Goal: Information Seeking & Learning: Learn about a topic

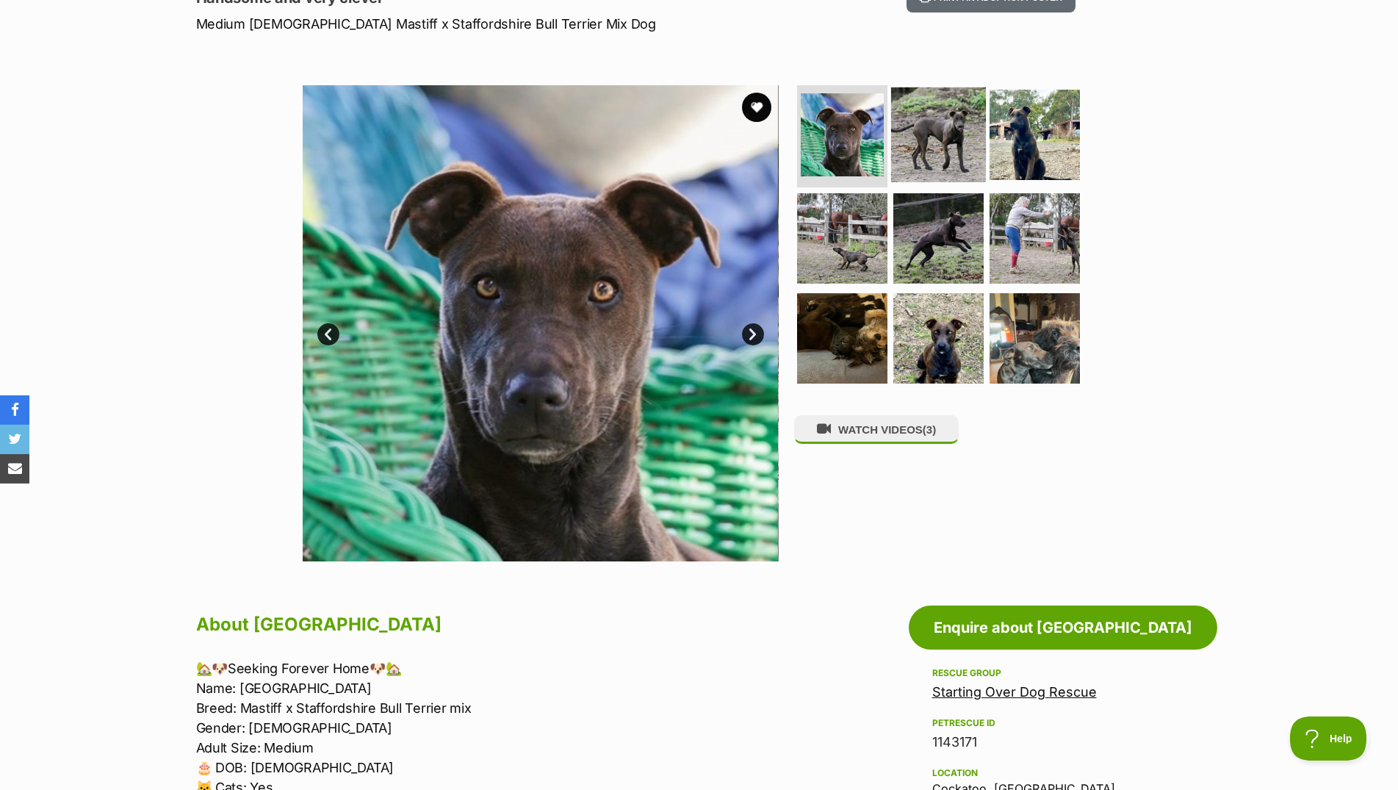
click at [905, 135] on img at bounding box center [938, 134] width 95 height 95
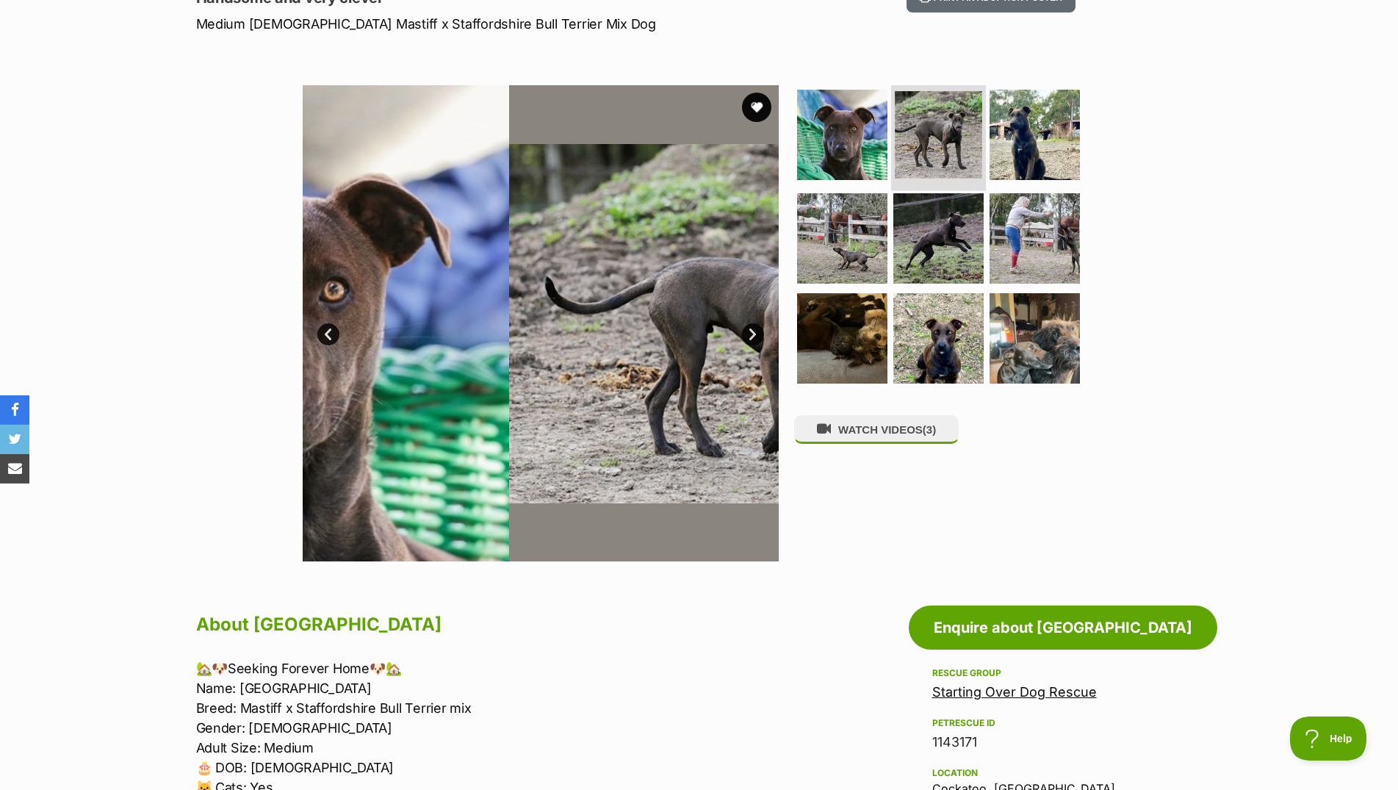
click at [909, 135] on img at bounding box center [938, 134] width 87 height 87
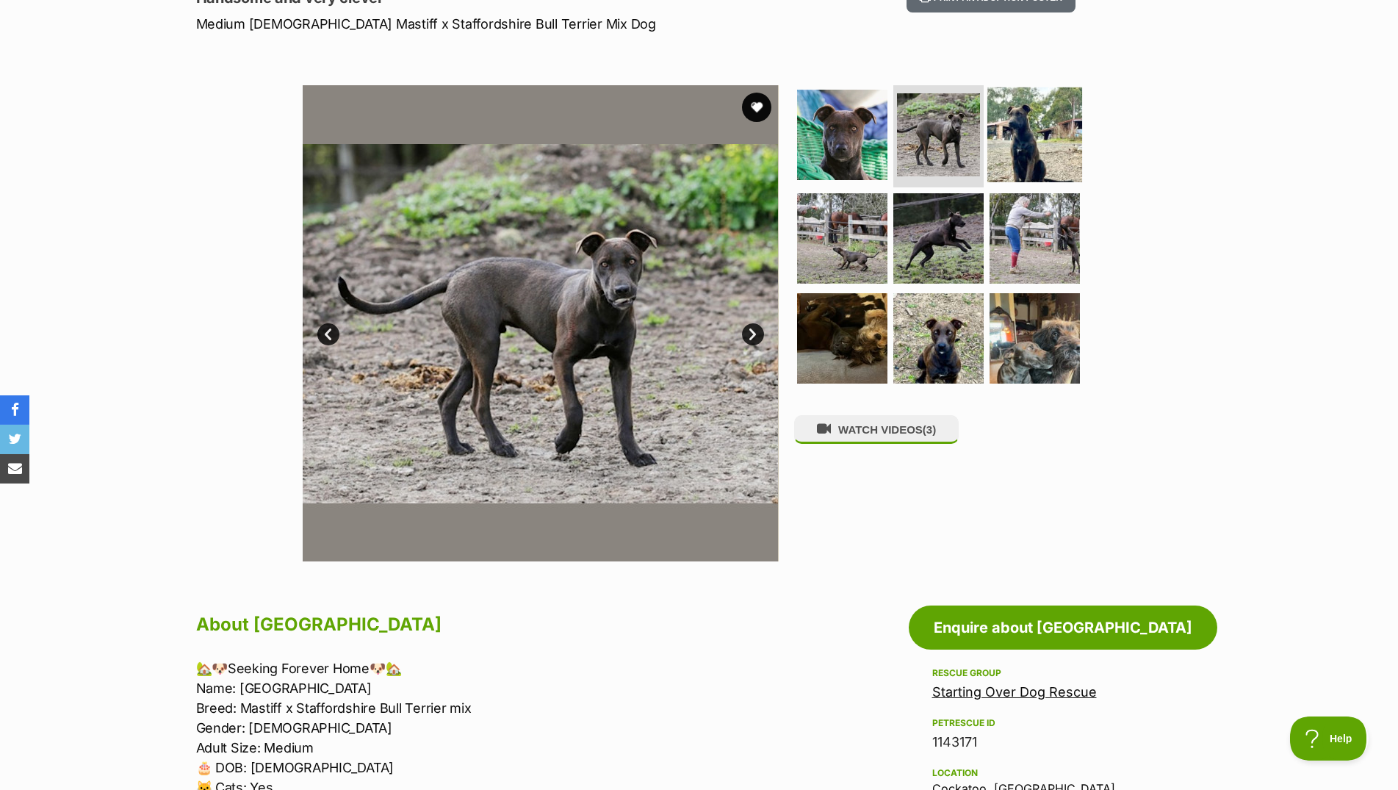
click at [1031, 137] on img at bounding box center [1034, 134] width 95 height 95
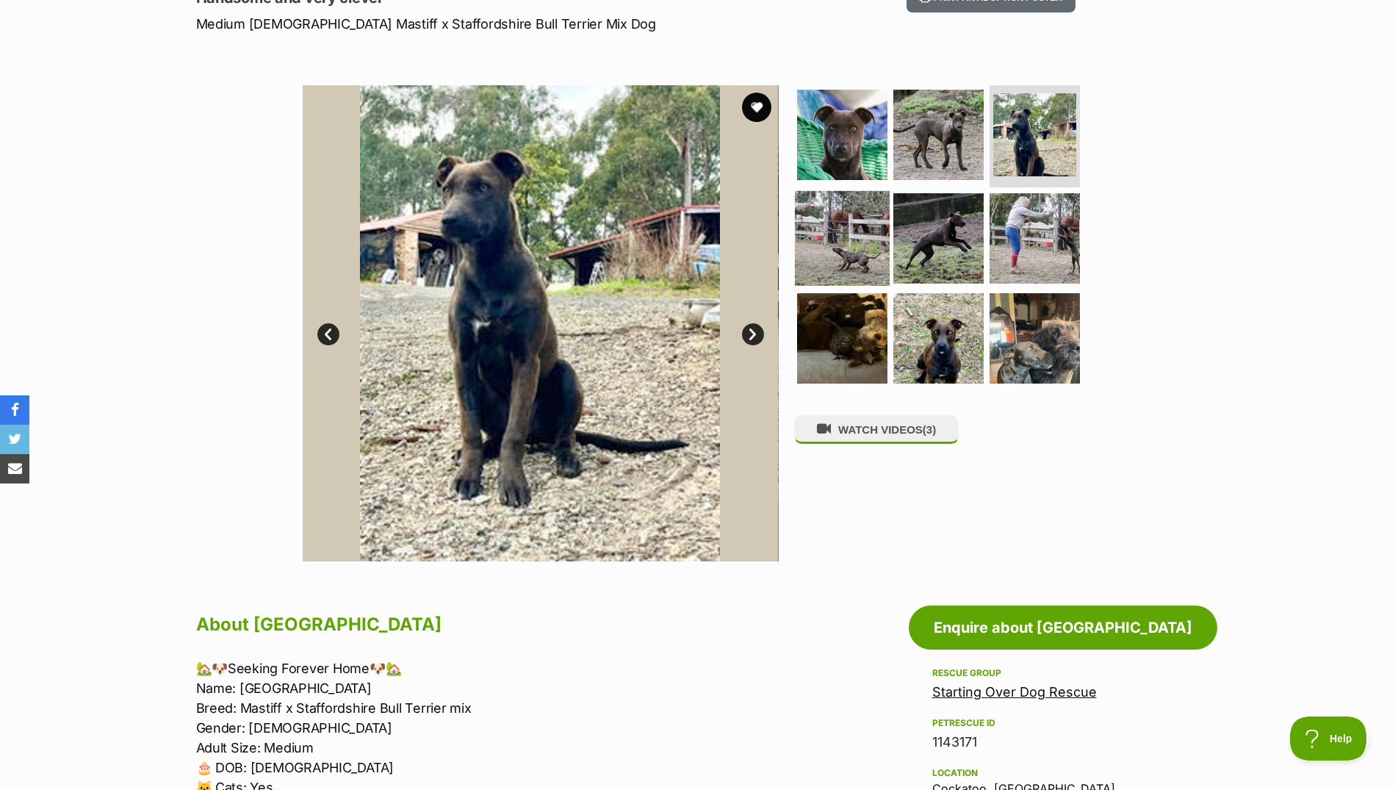
click at [856, 243] on img at bounding box center [842, 238] width 95 height 95
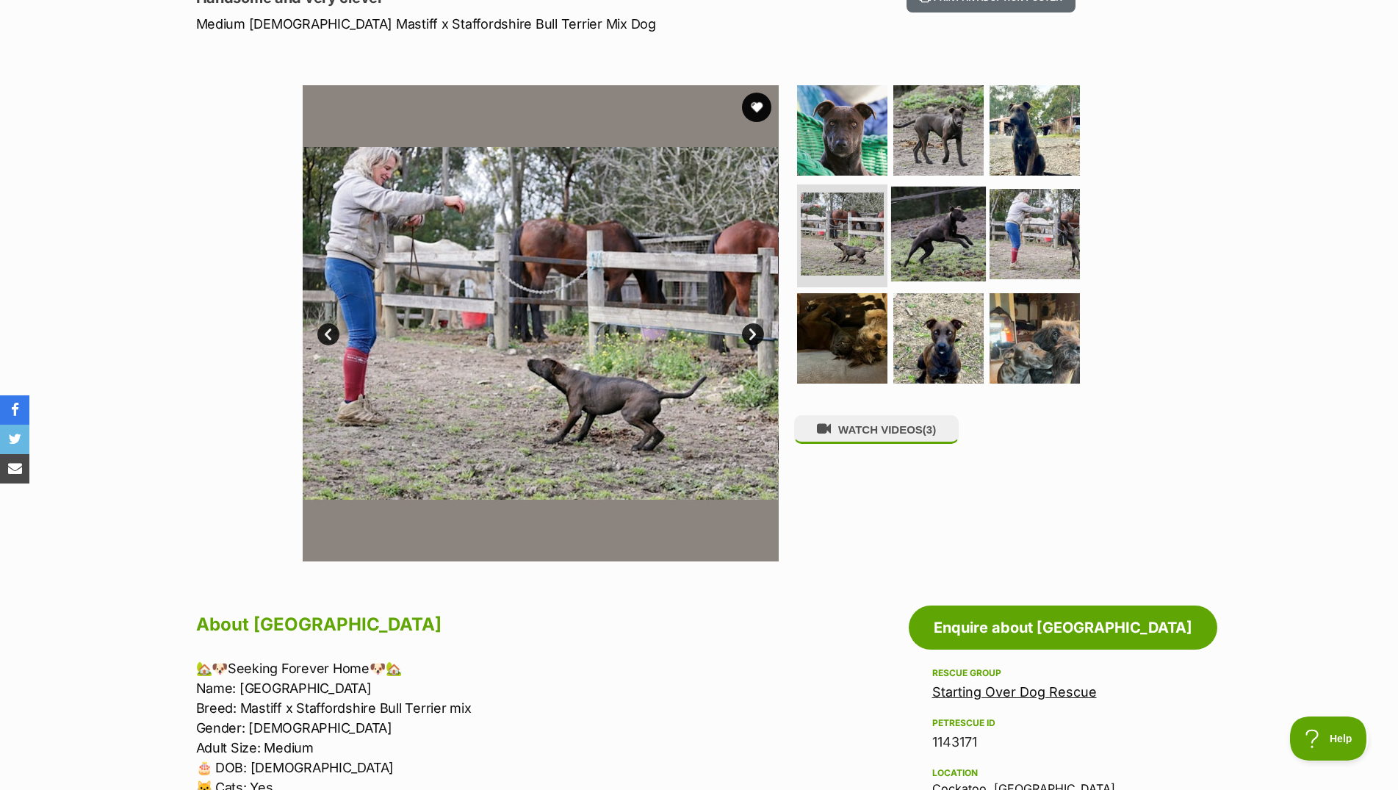
click at [953, 259] on img at bounding box center [938, 234] width 95 height 95
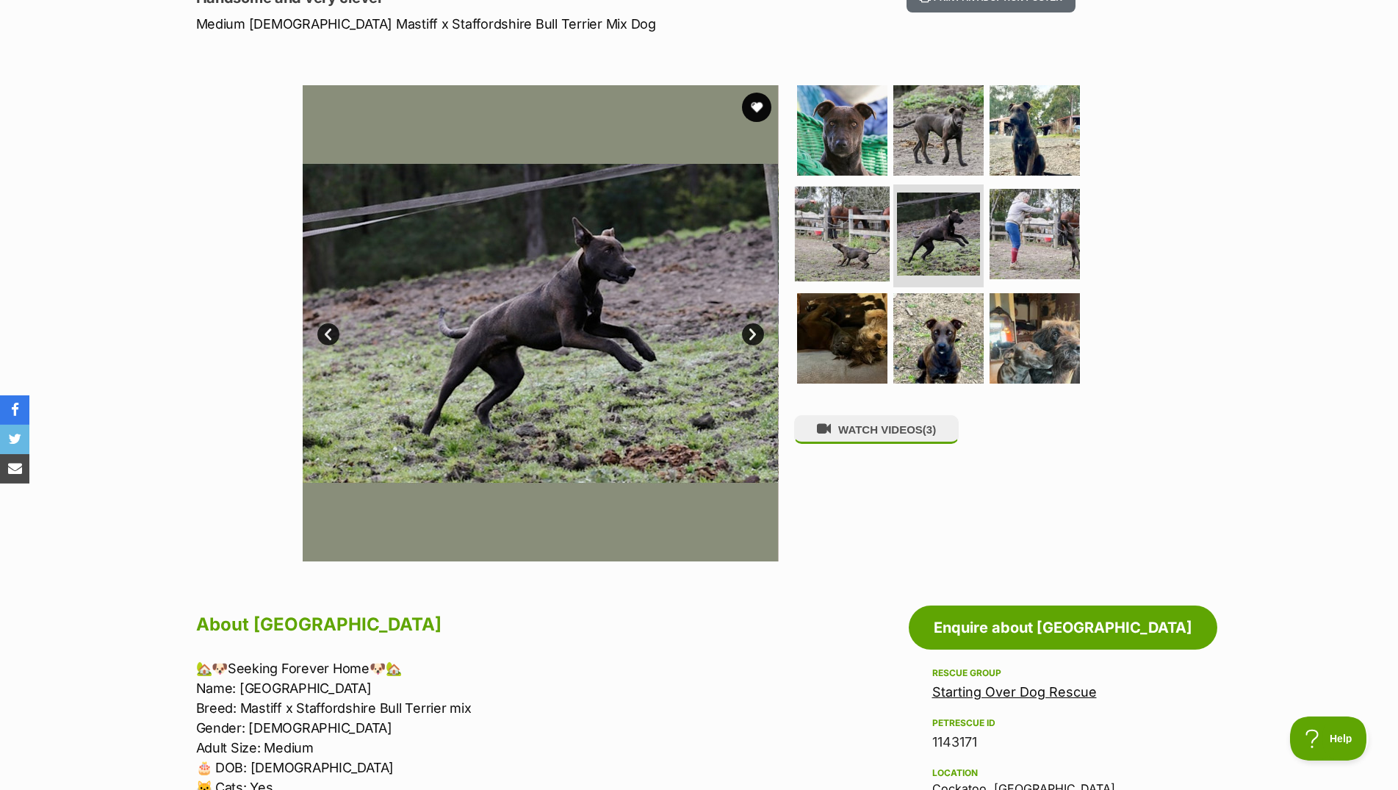
click at [847, 241] on img at bounding box center [842, 234] width 95 height 95
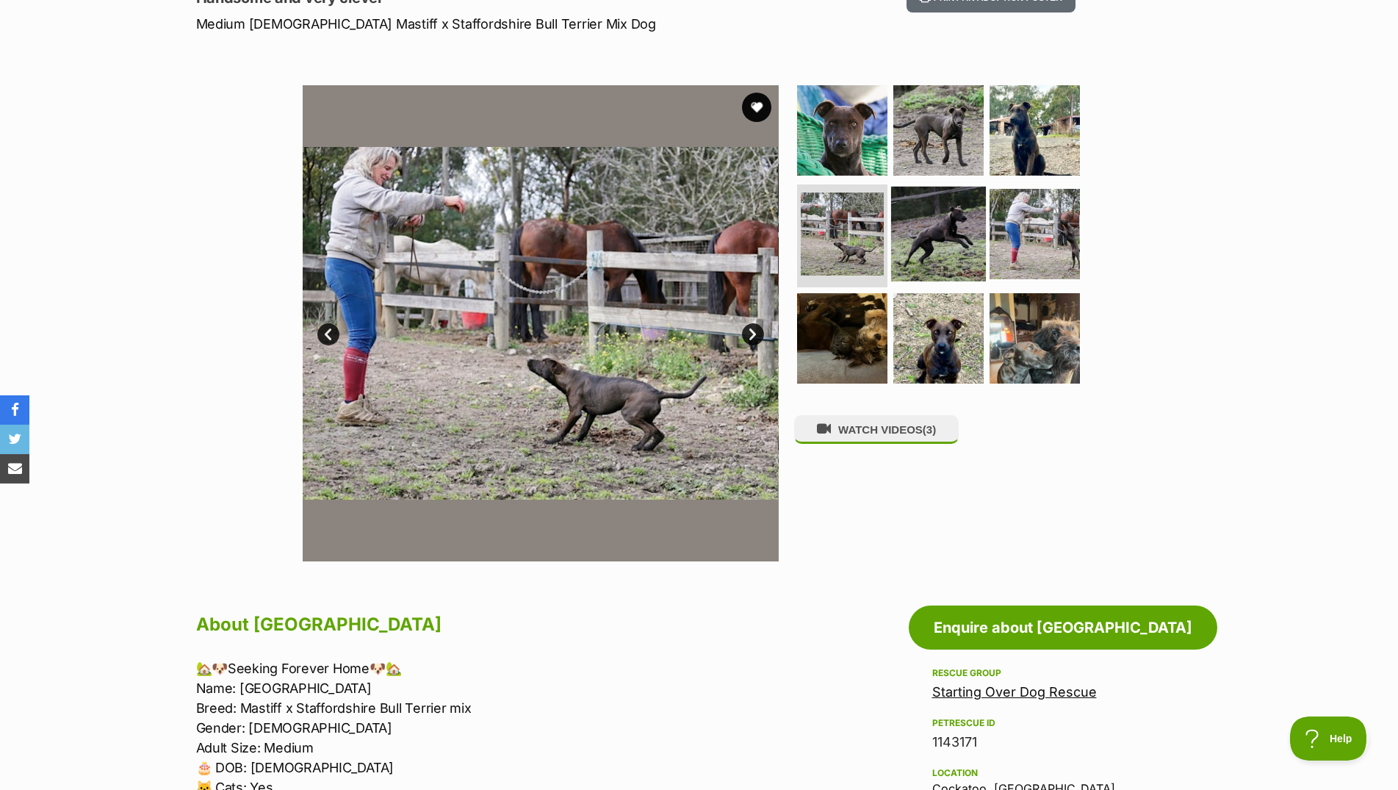
click at [946, 265] on img at bounding box center [938, 234] width 95 height 95
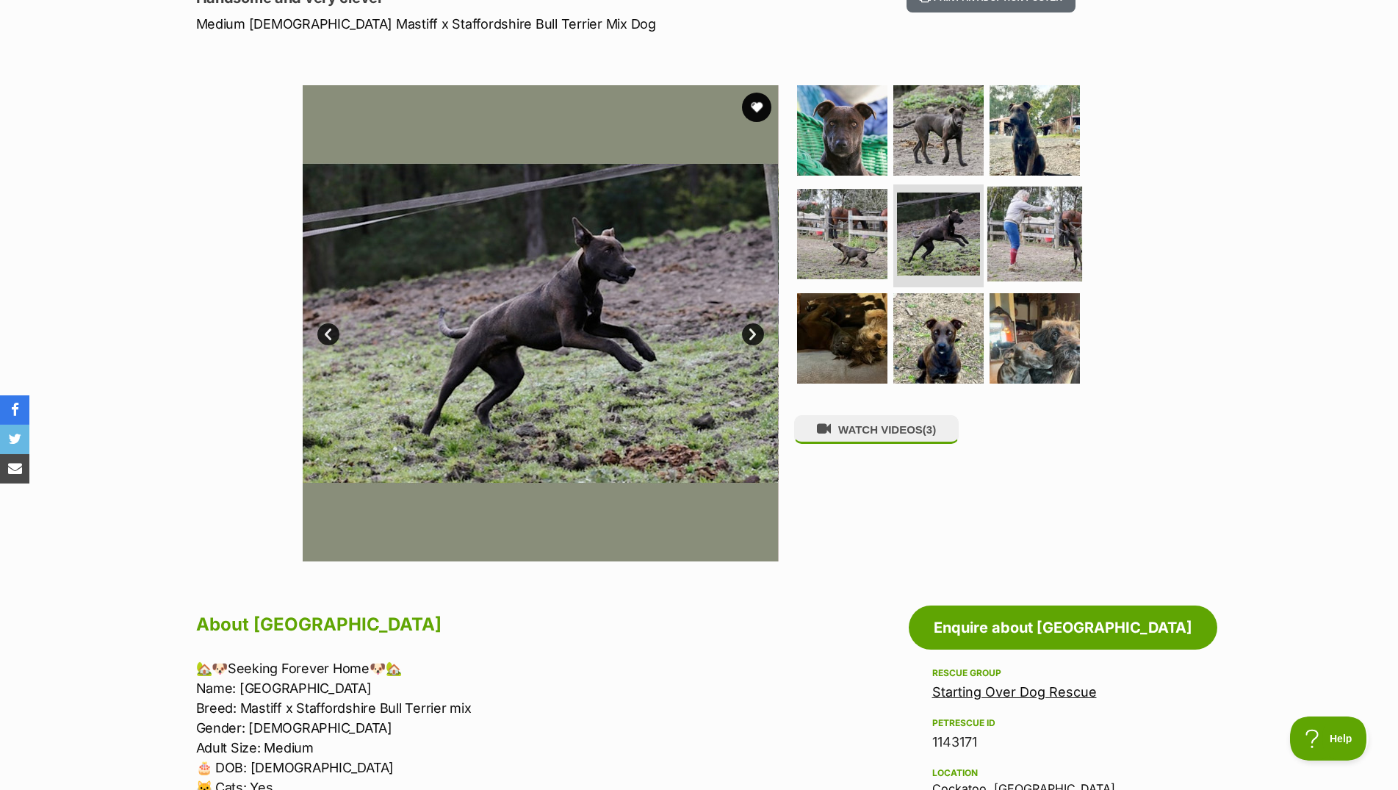
click at [999, 261] on img at bounding box center [1034, 234] width 95 height 95
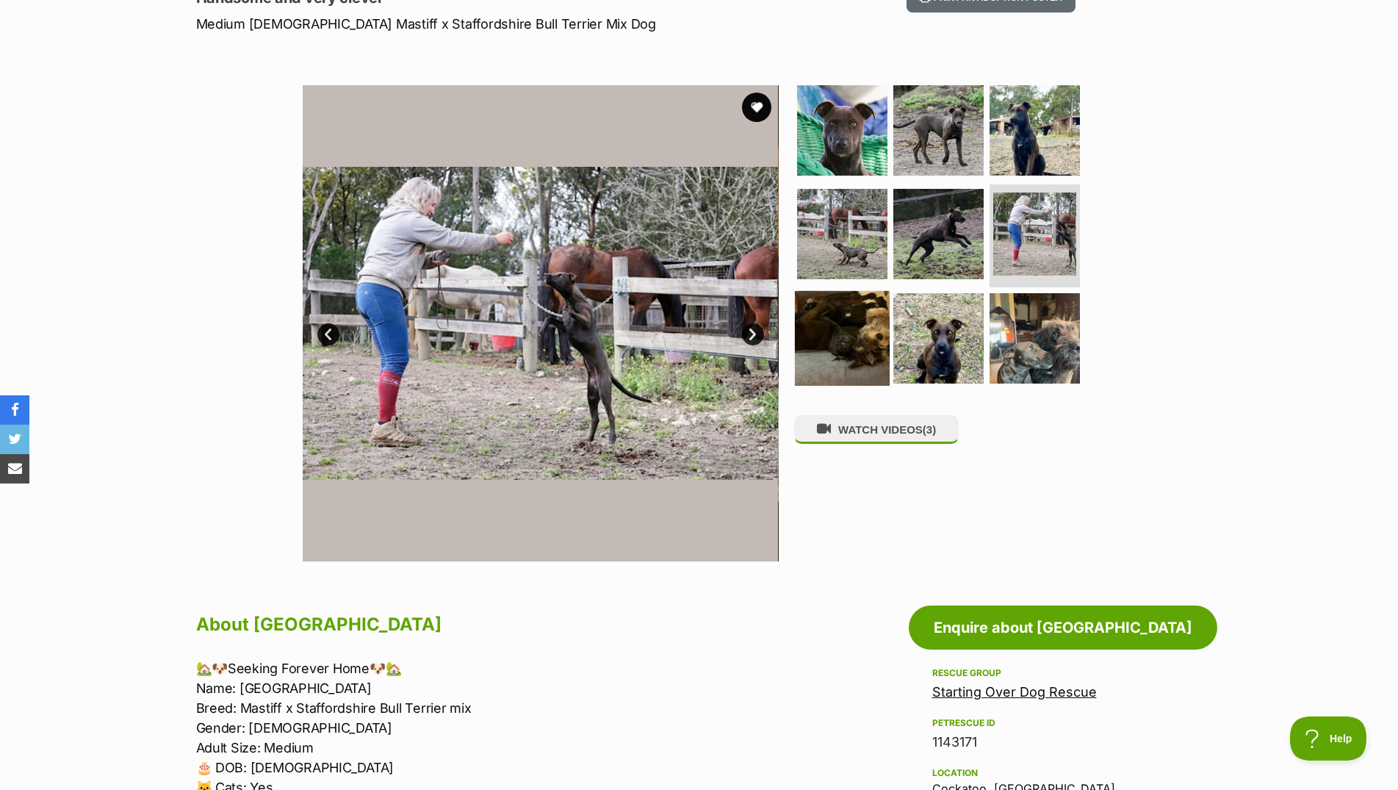
click at [841, 339] on img at bounding box center [842, 338] width 95 height 95
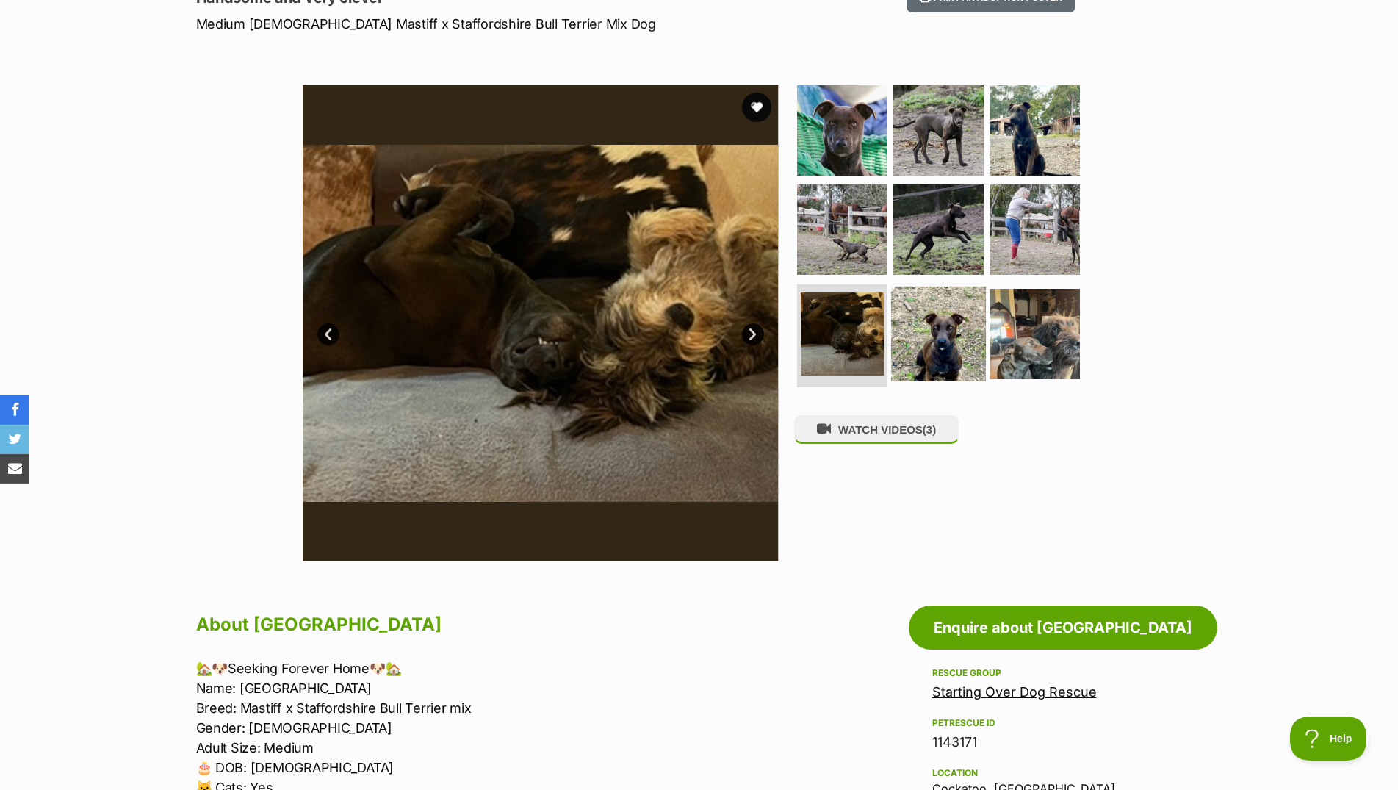
click at [959, 366] on img at bounding box center [938, 333] width 95 height 95
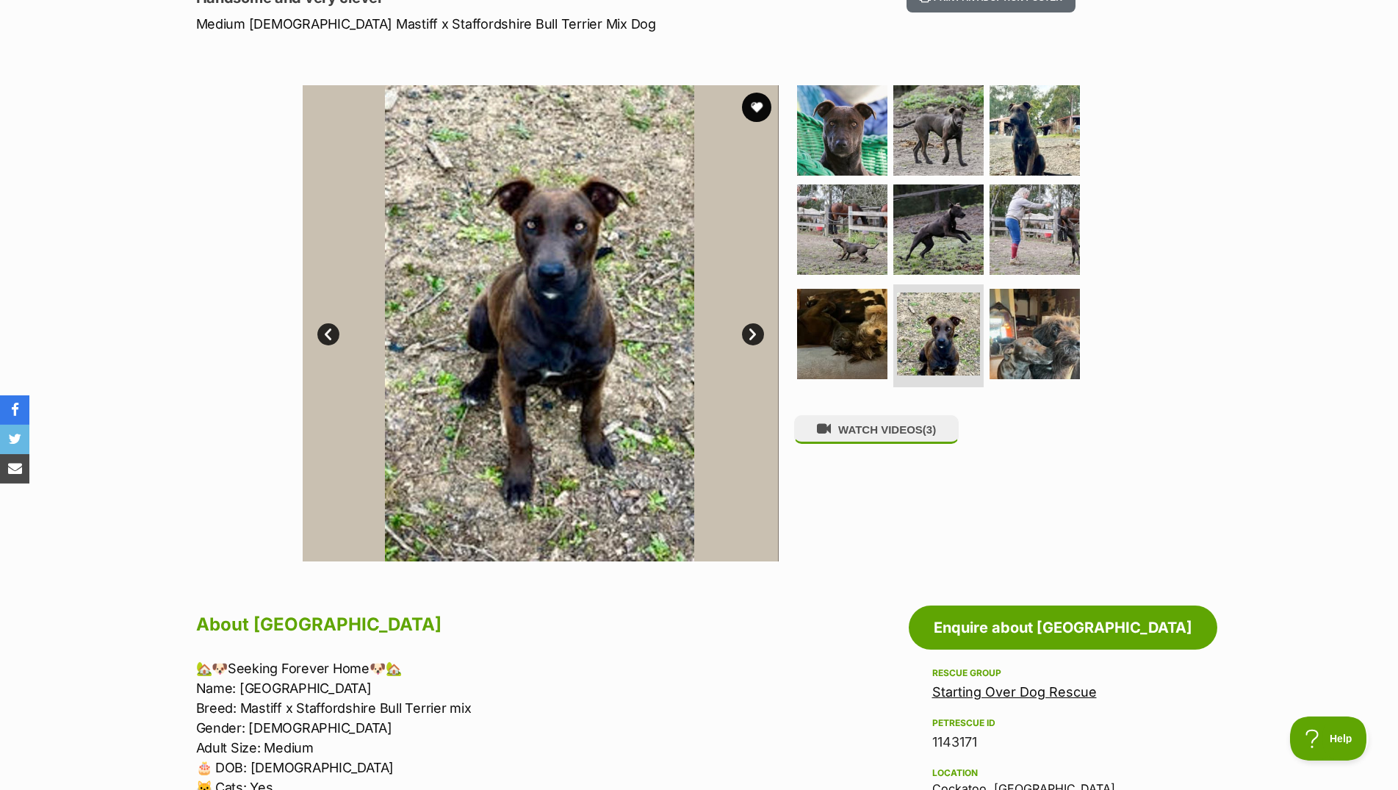
drag, startPoint x: 1161, startPoint y: 387, endPoint x: 1168, endPoint y: 391, distance: 8.2
click at [1168, 391] on div "Available 8 of 9 images 8 of 9 images 8 of 9 images 8 of 9 images 8 of 9 images…" at bounding box center [699, 312] width 1398 height 498
click at [987, 329] on img at bounding box center [1034, 333] width 95 height 95
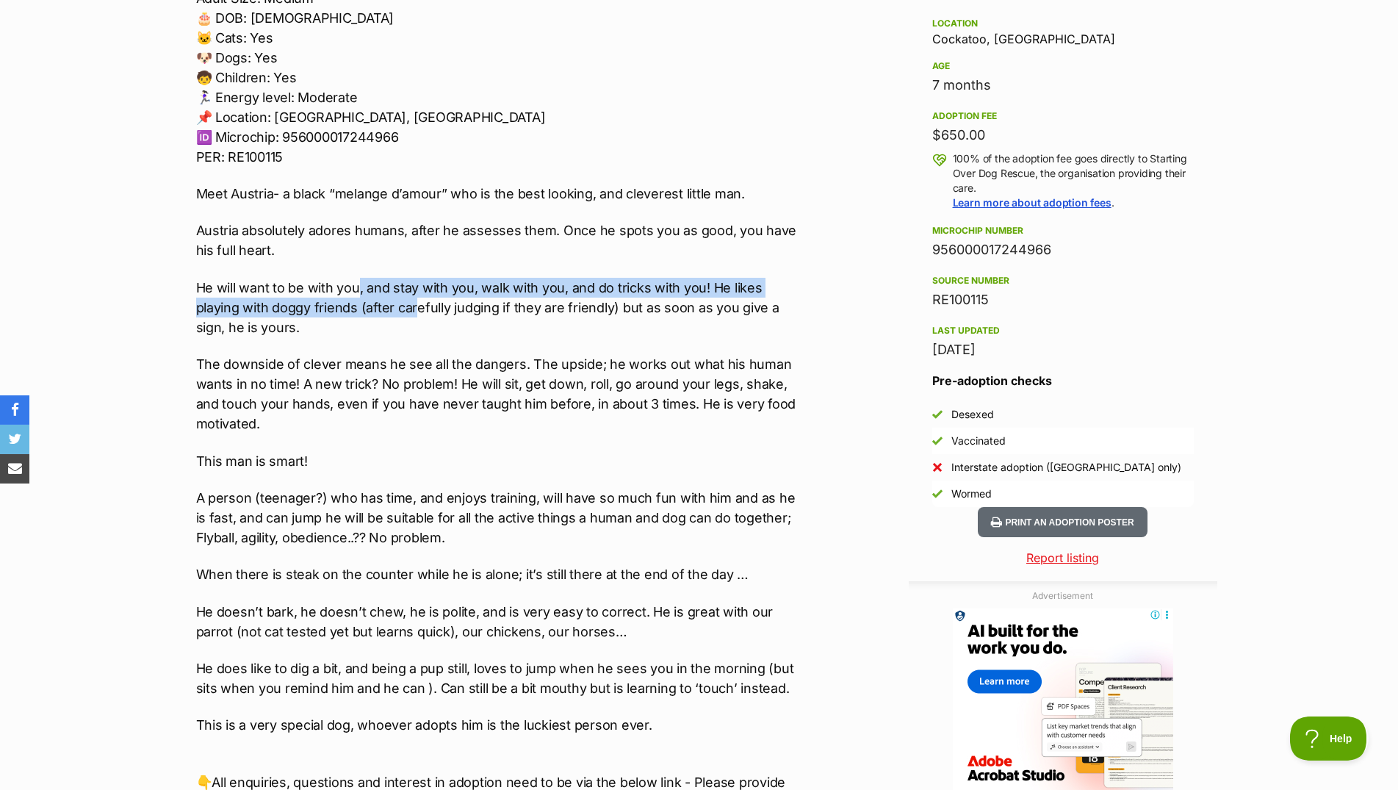
drag, startPoint x: 357, startPoint y: 286, endPoint x: 412, endPoint y: 320, distance: 64.6
click at [414, 319] on div "🏡🐶Seeking Forever Home🐶🏡 Name: [GEOGRAPHIC_DATA] Breed: Mastiff x Staffordshire…" at bounding box center [499, 435] width 607 height 1053
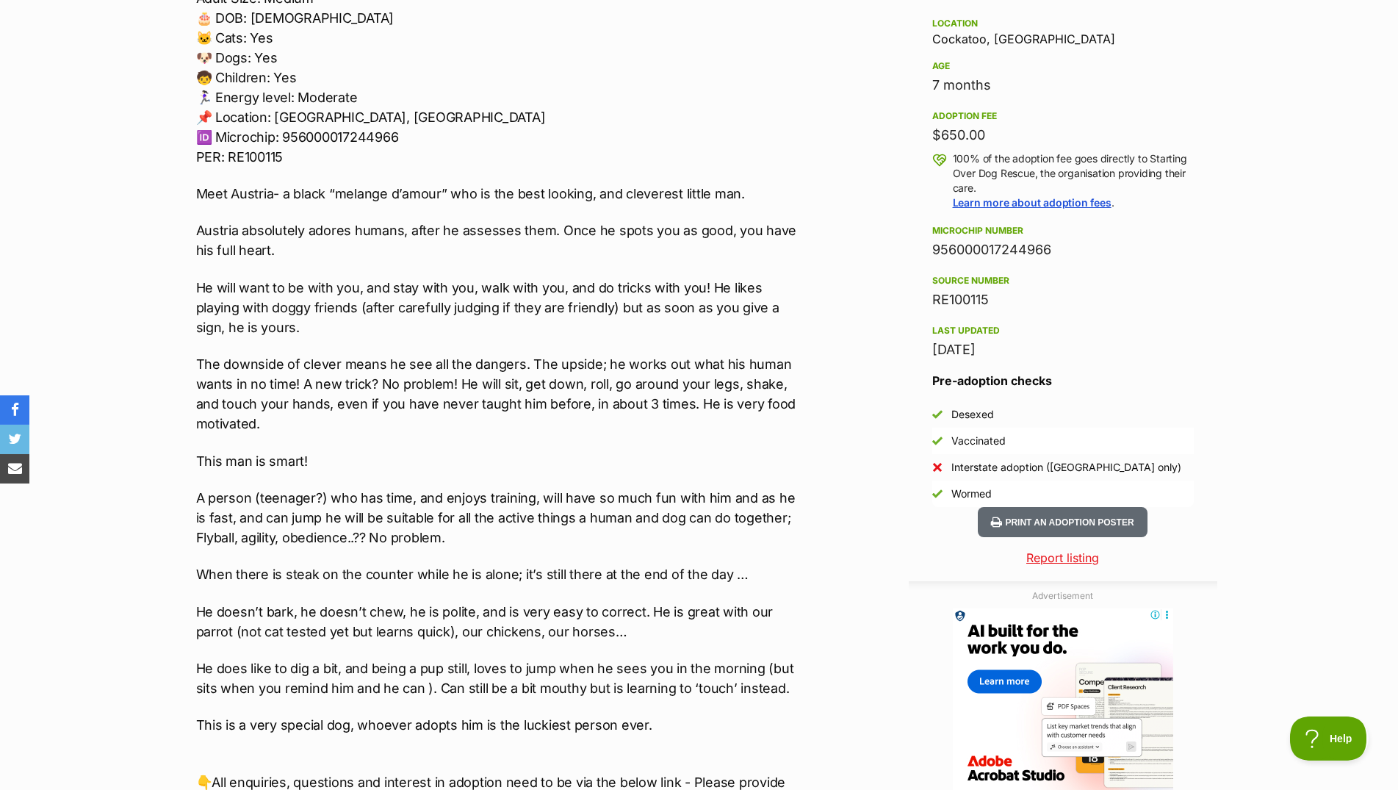
click at [535, 429] on p "The downside of clever means he see all the dangers. The upside; he works out w…" at bounding box center [499, 393] width 607 height 79
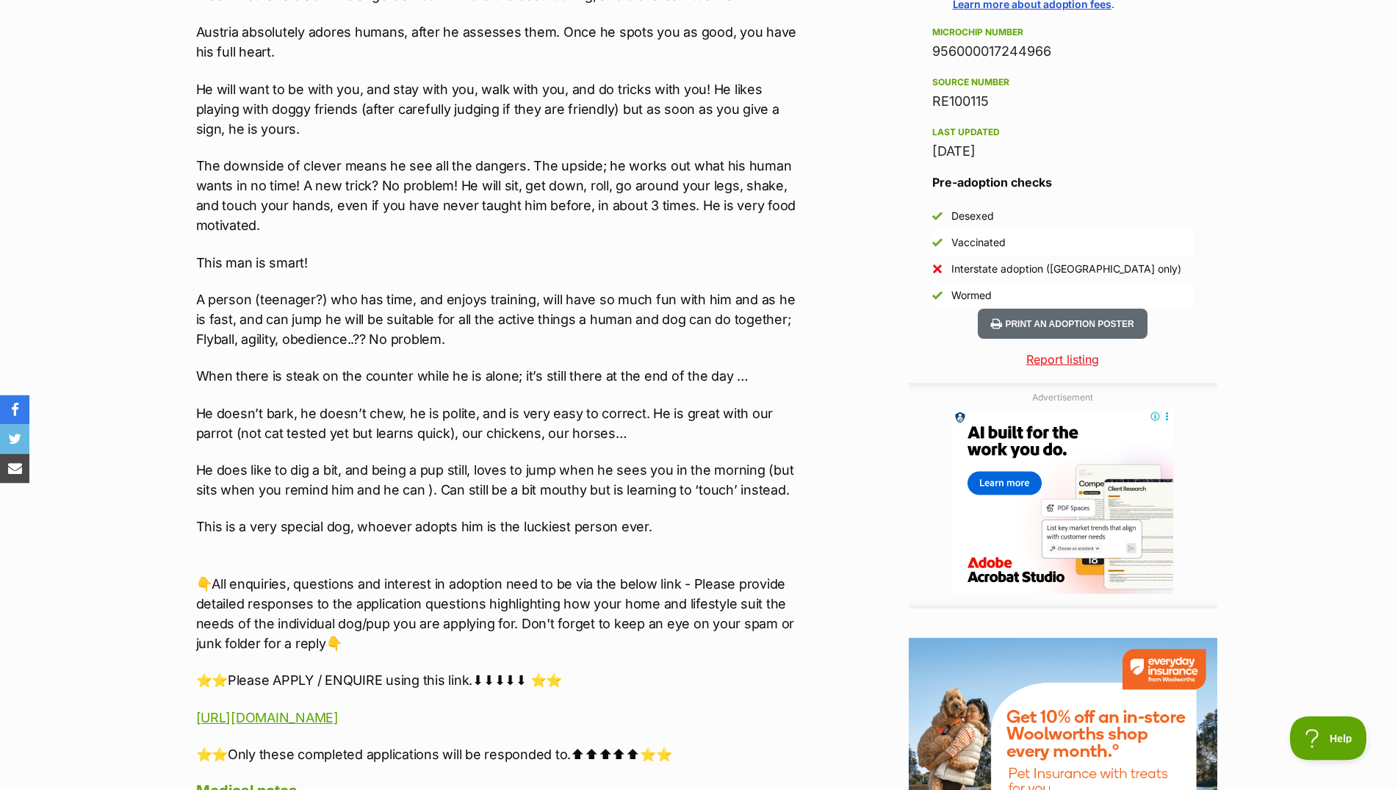
scroll to position [1194, 0]
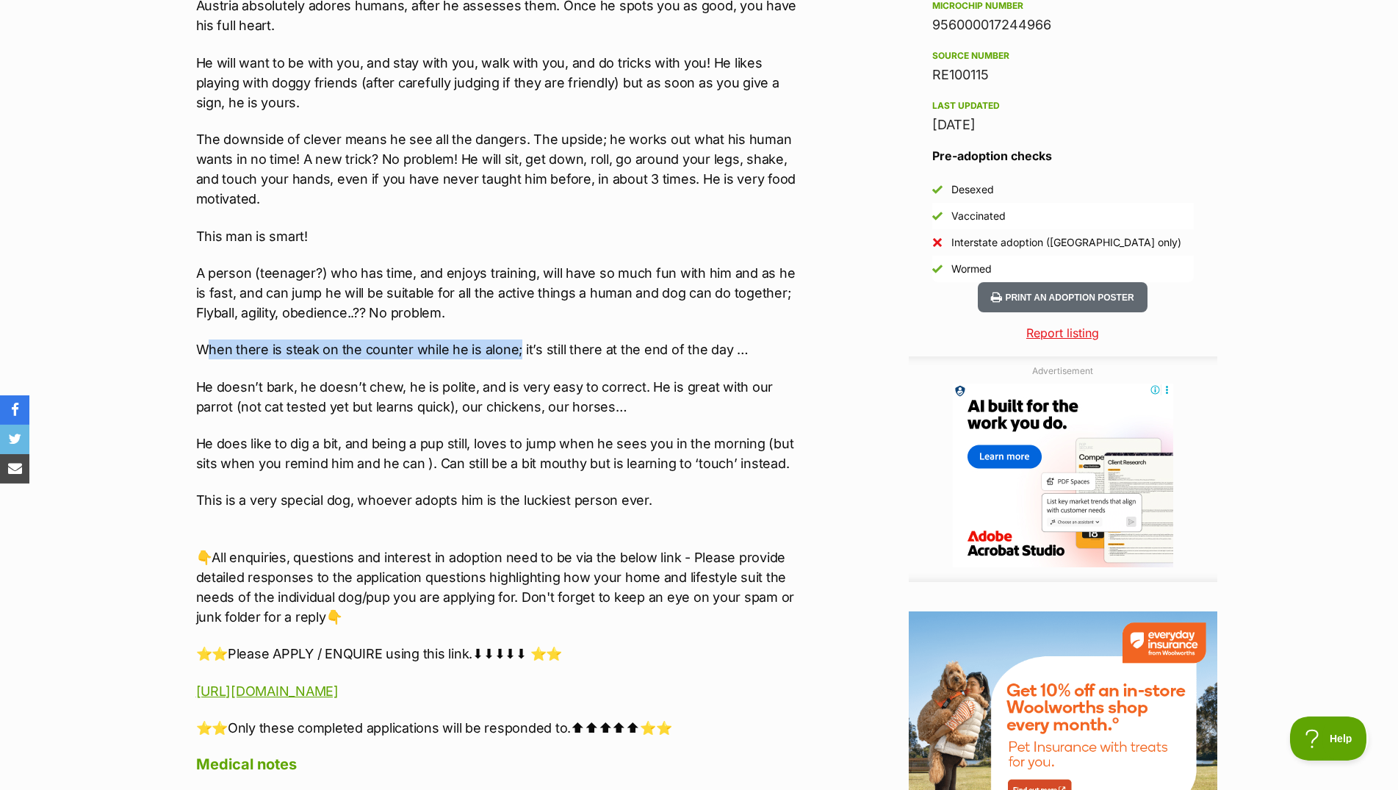
drag, startPoint x: 518, startPoint y: 346, endPoint x: 142, endPoint y: 358, distance: 376.3
click at [193, 369] on div "About [GEOGRAPHIC_DATA] 🏡🐶Seeking Forever Home🐶🏡 Name: [GEOGRAPHIC_DATA] Breed:…" at bounding box center [491, 480] width 621 height 1692
drag, startPoint x: 142, startPoint y: 358, endPoint x: 382, endPoint y: 368, distance: 240.4
click at [382, 368] on section "Home > Rescue pet search > Adopt a dog > Dogs available for adoption [GEOGRAPHI…" at bounding box center [699, 335] width 1398 height 2806
click at [501, 359] on p "When there is steak on the counter while he is alone; it’s still there at the e…" at bounding box center [499, 349] width 607 height 20
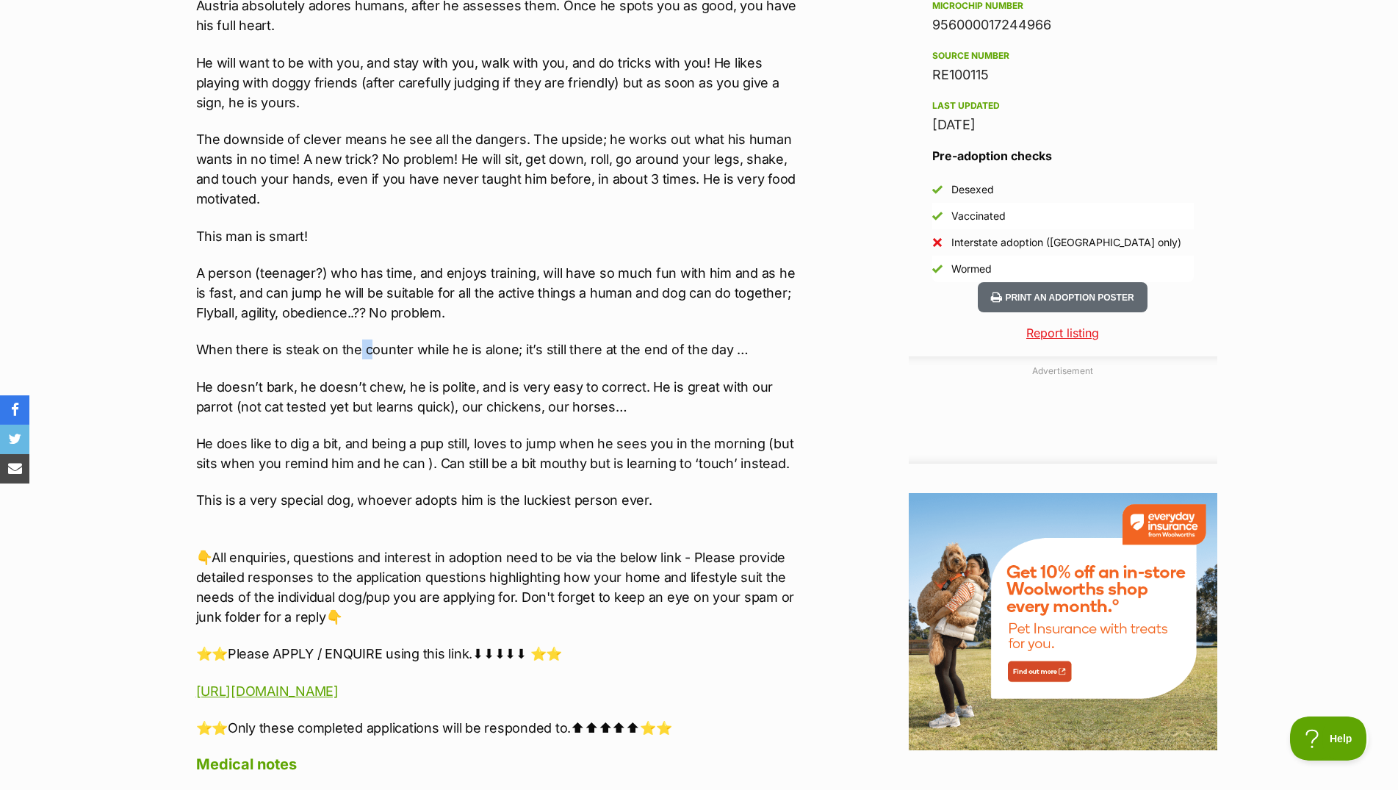
drag, startPoint x: 357, startPoint y: 362, endPoint x: 367, endPoint y: 369, distance: 12.0
click at [367, 359] on p "When there is steak on the counter while he is alone; it’s still there at the e…" at bounding box center [499, 349] width 607 height 20
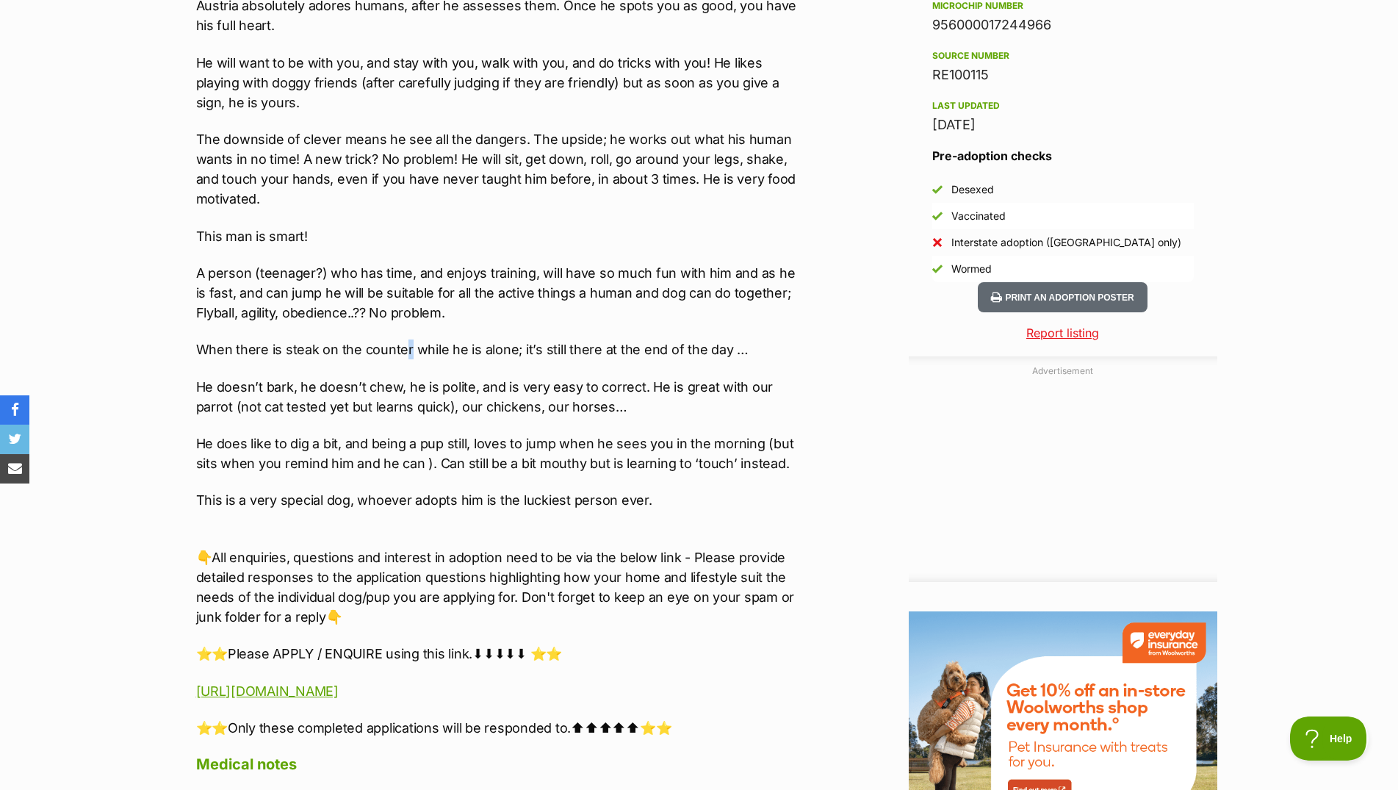
click at [408, 349] on div "🏡🐶Seeking Forever Home🐶🏡 Name: [GEOGRAPHIC_DATA] Breed: Mastiff x Staffordshire…" at bounding box center [499, 210] width 607 height 1053
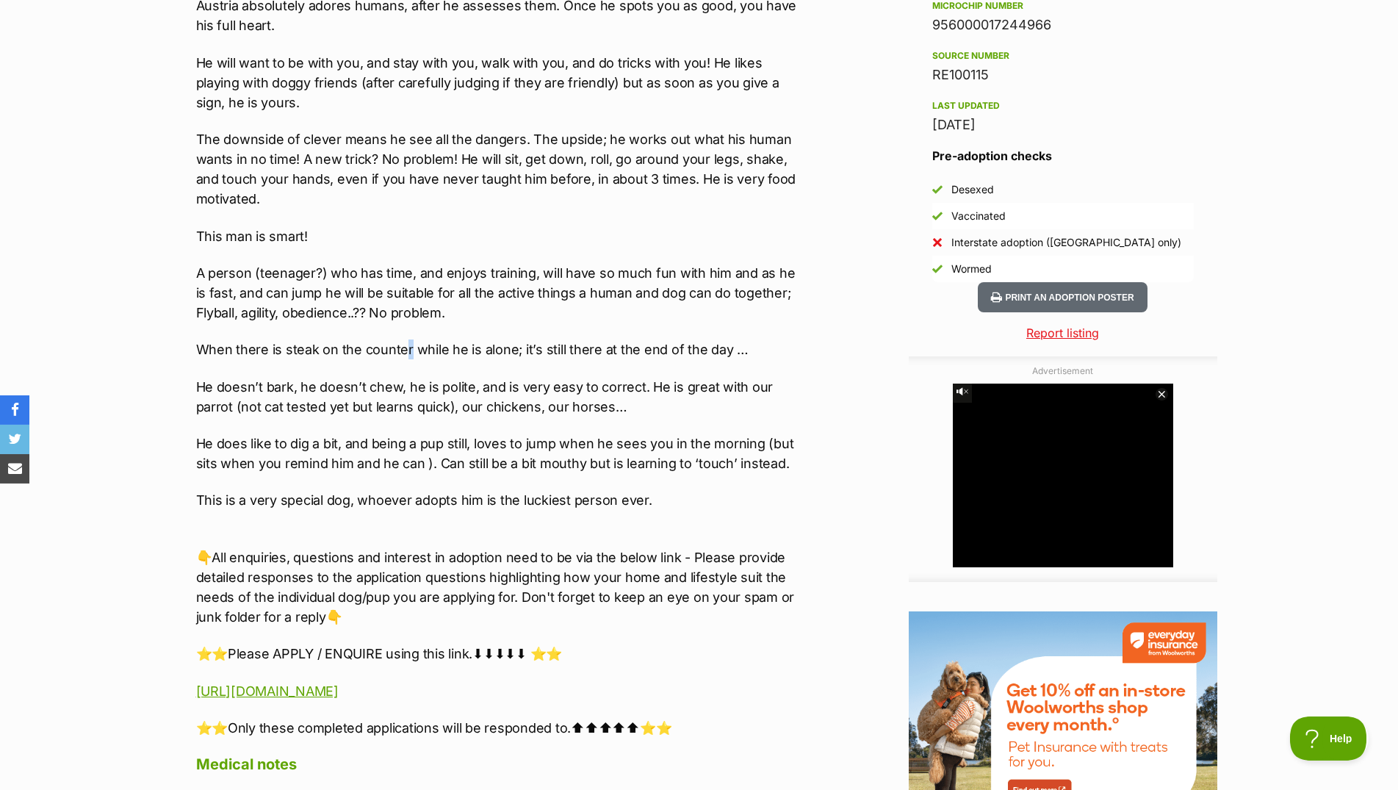
click at [409, 357] on p "When there is steak on the counter while he is alone; it’s still there at the e…" at bounding box center [499, 349] width 607 height 20
click at [419, 350] on div "🏡🐶Seeking Forever Home🐶🏡 Name: [GEOGRAPHIC_DATA] Breed: Mastiff x Staffordshire…" at bounding box center [499, 210] width 607 height 1053
click at [412, 361] on div "🏡🐶Seeking Forever Home🐶🏡 Name: [GEOGRAPHIC_DATA] Breed: Mastiff x Staffordshire…" at bounding box center [499, 210] width 607 height 1053
click at [404, 359] on p "When there is steak on the counter while he is alone; it’s still there at the e…" at bounding box center [499, 349] width 607 height 20
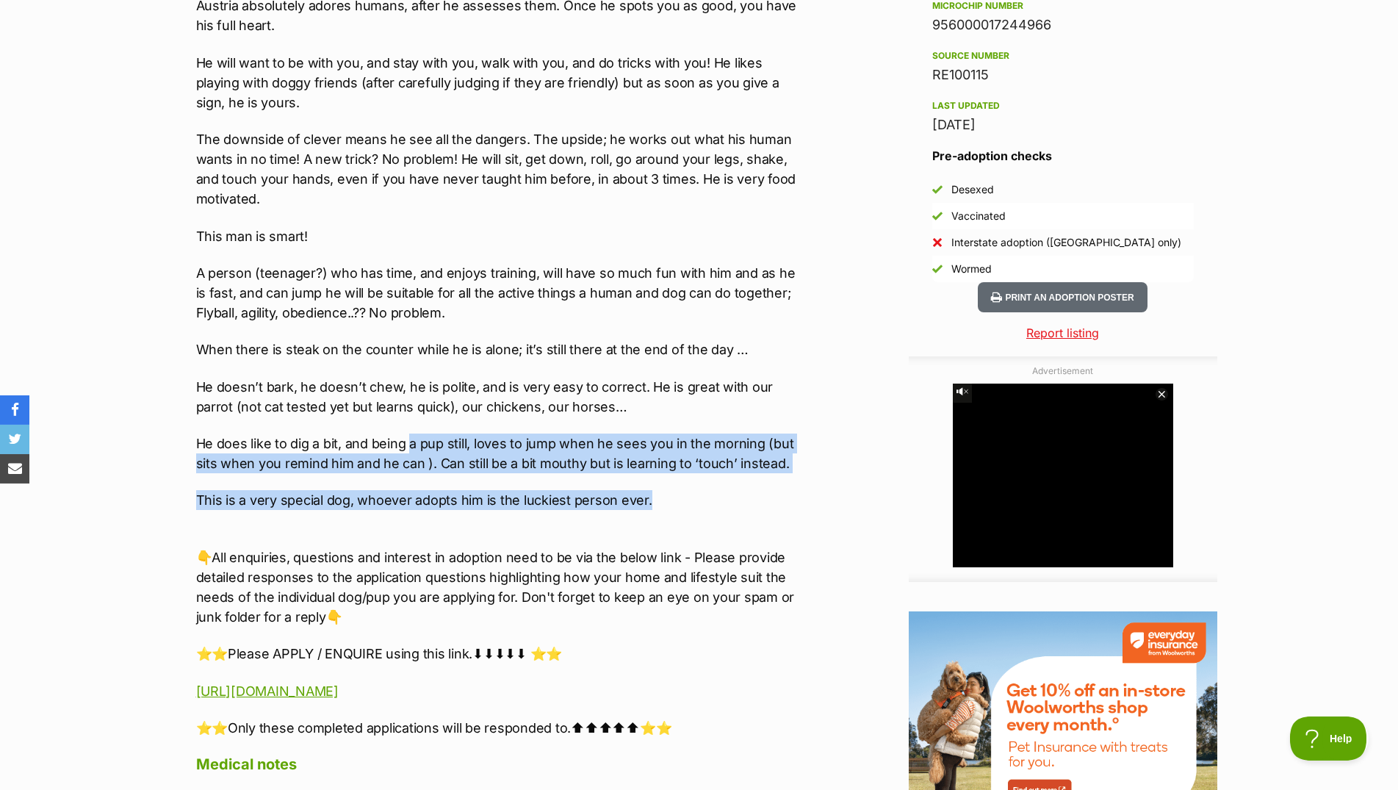
drag, startPoint x: 408, startPoint y: 446, endPoint x: 463, endPoint y: 545, distance: 113.4
click at [461, 545] on div "🏡🐶Seeking Forever Home🐶🏡 Name: [GEOGRAPHIC_DATA] Breed: Mastiff x Staffordshire…" at bounding box center [499, 210] width 607 height 1053
click at [439, 510] on p "This is a very special dog, whoever adopts him is the luckiest person ever." at bounding box center [499, 500] width 607 height 20
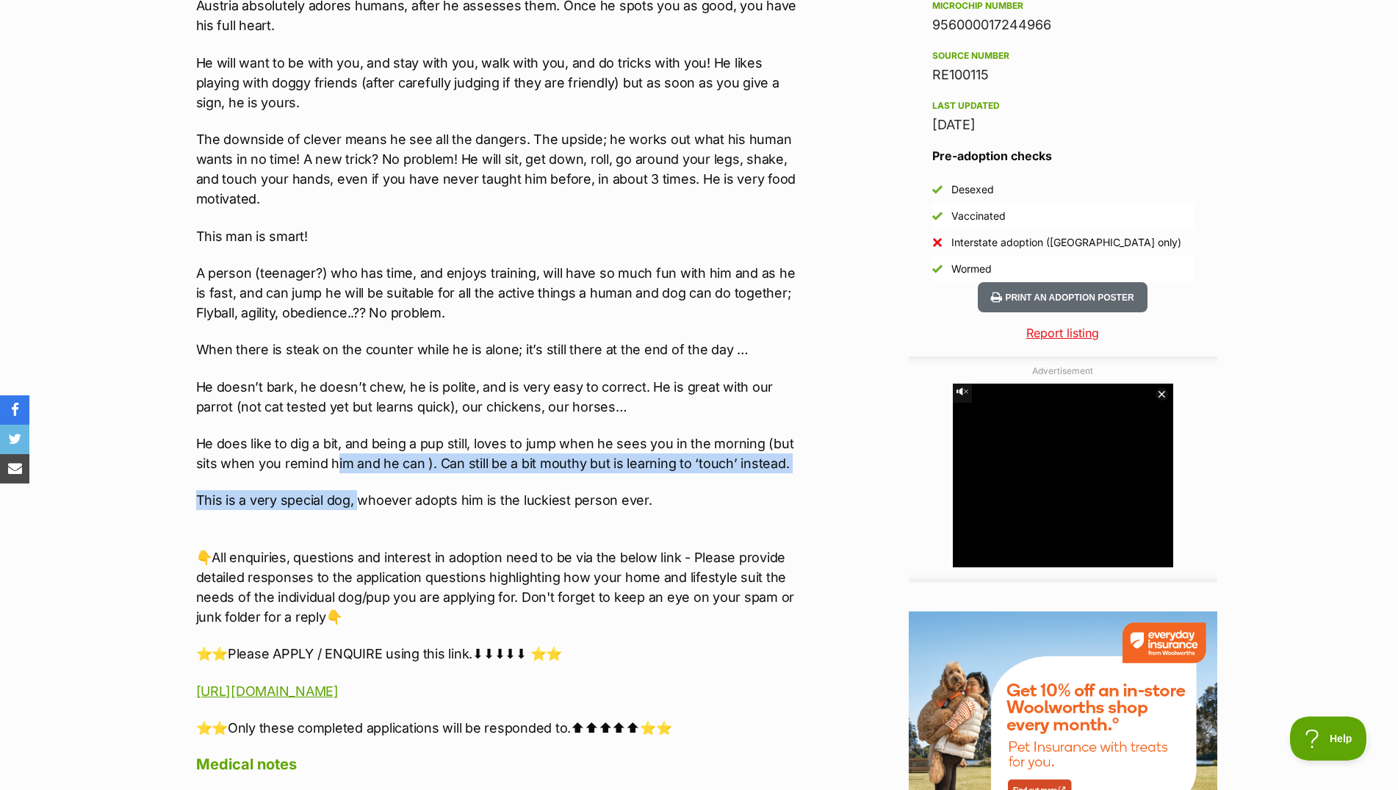
drag, startPoint x: 332, startPoint y: 491, endPoint x: 358, endPoint y: 520, distance: 39.5
click at [358, 520] on div "🏡🐶Seeking Forever Home🐶🏡 Name: [GEOGRAPHIC_DATA] Breed: Mastiff x Staffordshire…" at bounding box center [499, 210] width 607 height 1053
click at [358, 510] on p "This is a very special dog, whoever adopts him is the luckiest person ever." at bounding box center [499, 500] width 607 height 20
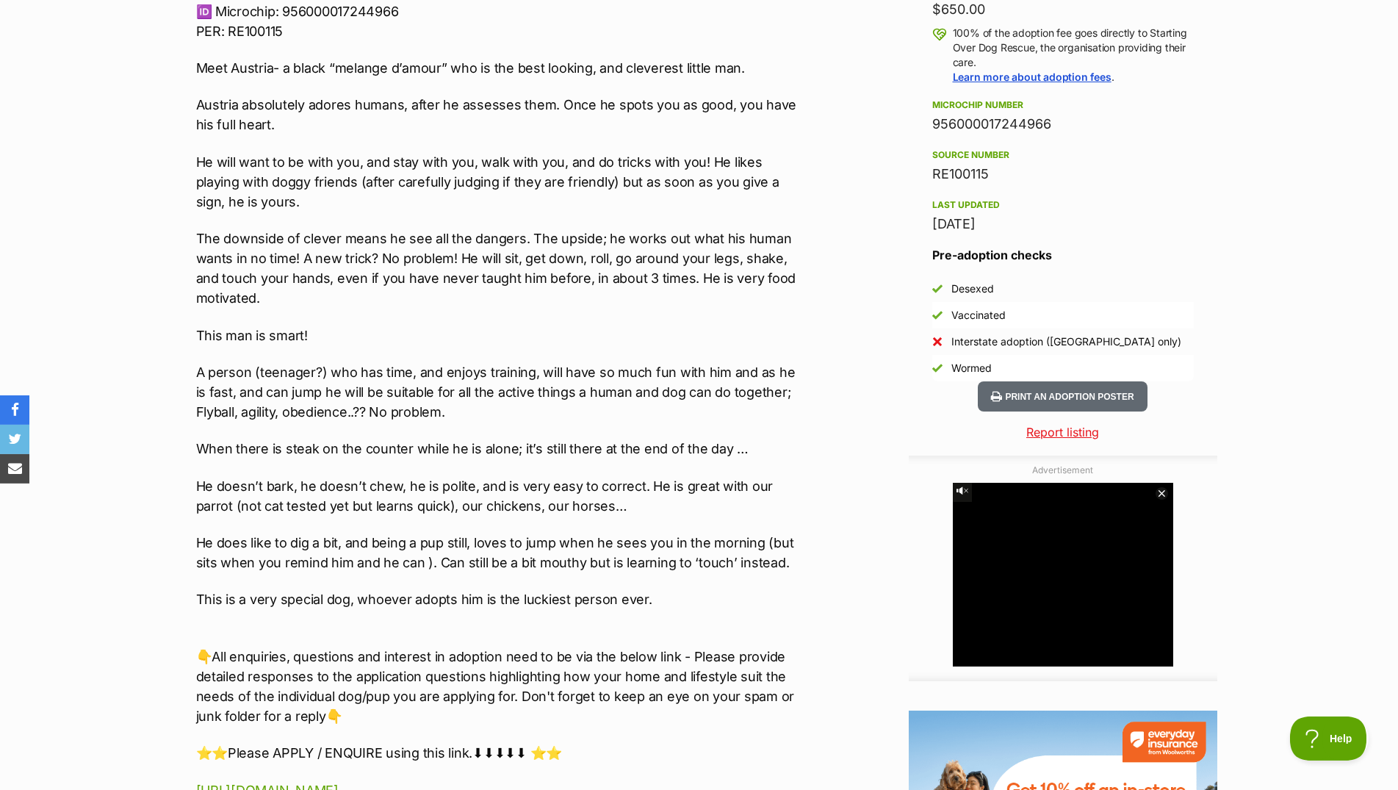
scroll to position [1045, 0]
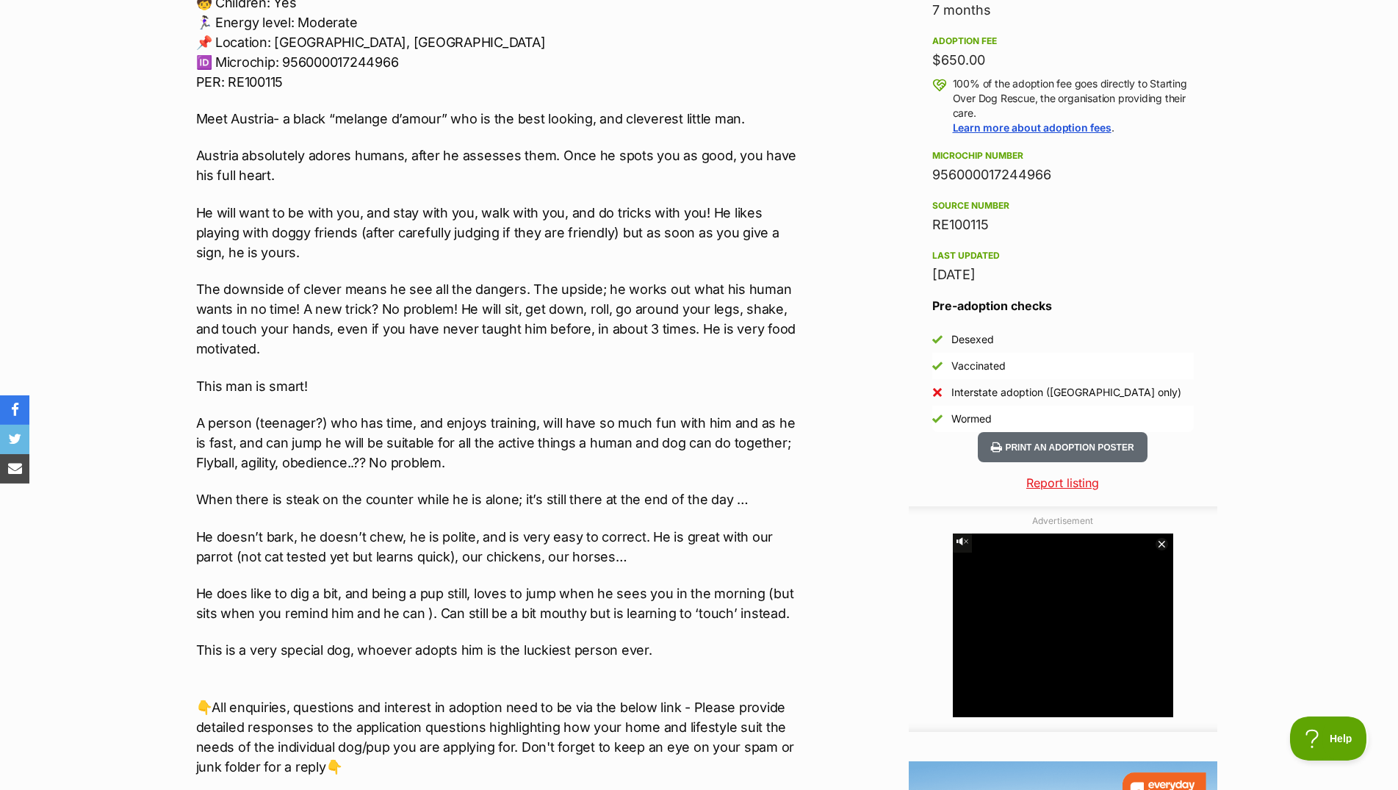
drag, startPoint x: 592, startPoint y: 74, endPoint x: 585, endPoint y: 203, distance: 128.8
click at [585, 203] on div "🏡🐶Seeking Forever Home🐶🏡 Name: [GEOGRAPHIC_DATA] Breed: Mastiff x Staffordshire…" at bounding box center [499, 360] width 607 height 1053
drag, startPoint x: 517, startPoint y: 188, endPoint x: 506, endPoint y: 198, distance: 15.1
click at [506, 198] on div "🏡🐶Seeking Forever Home🐶🏡 Name: [GEOGRAPHIC_DATA] Breed: Mastiff x Staffordshire…" at bounding box center [499, 360] width 607 height 1053
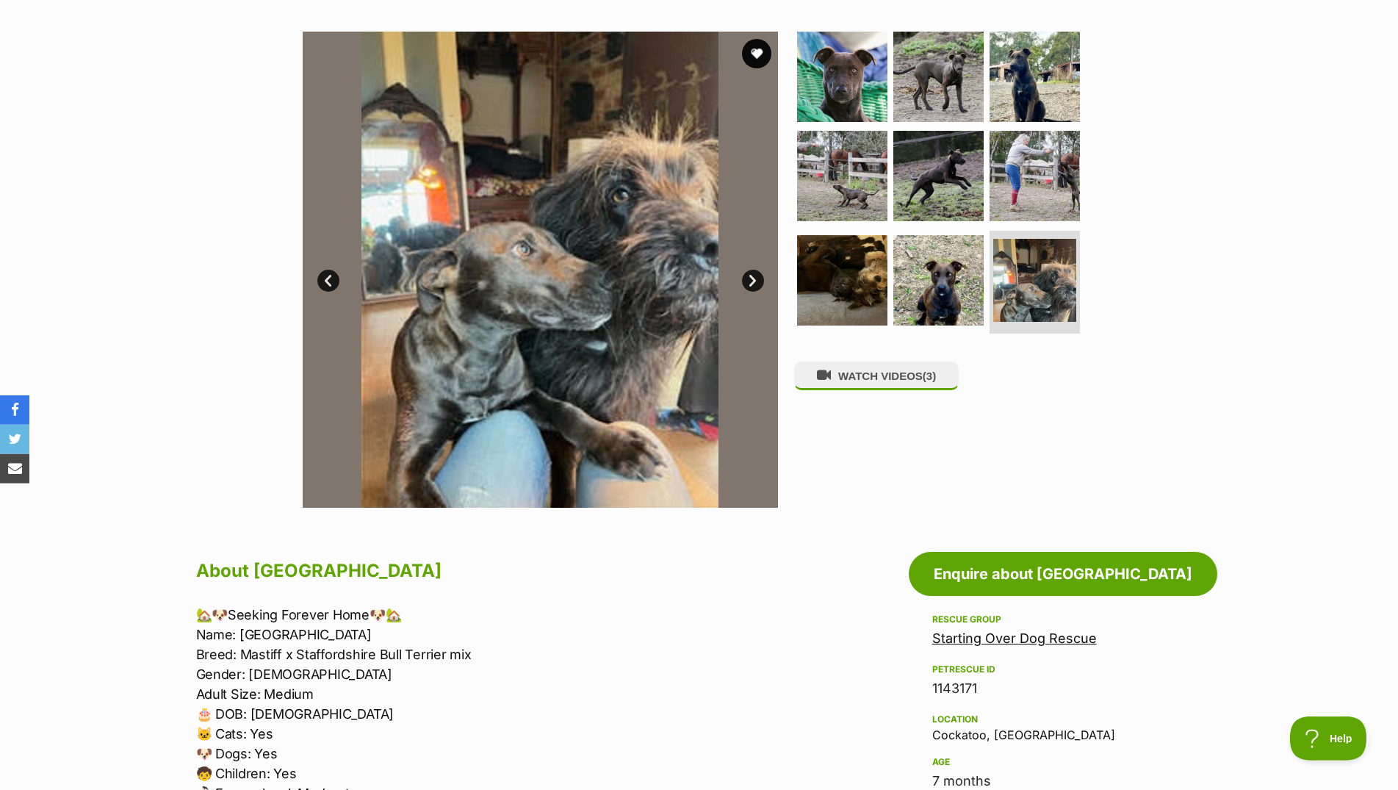
scroll to position [300, 0]
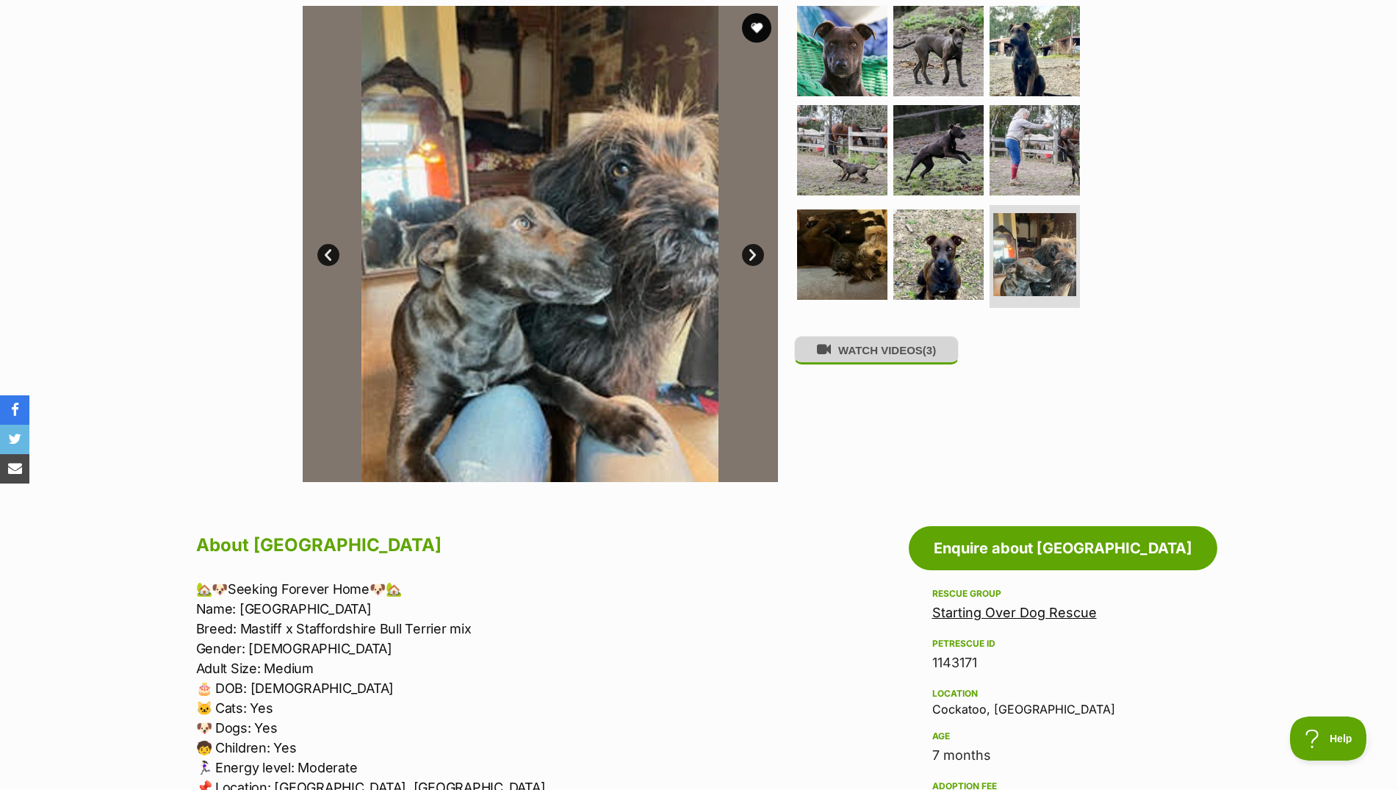
click at [874, 363] on button "WATCH VIDEOS (3)" at bounding box center [876, 350] width 165 height 29
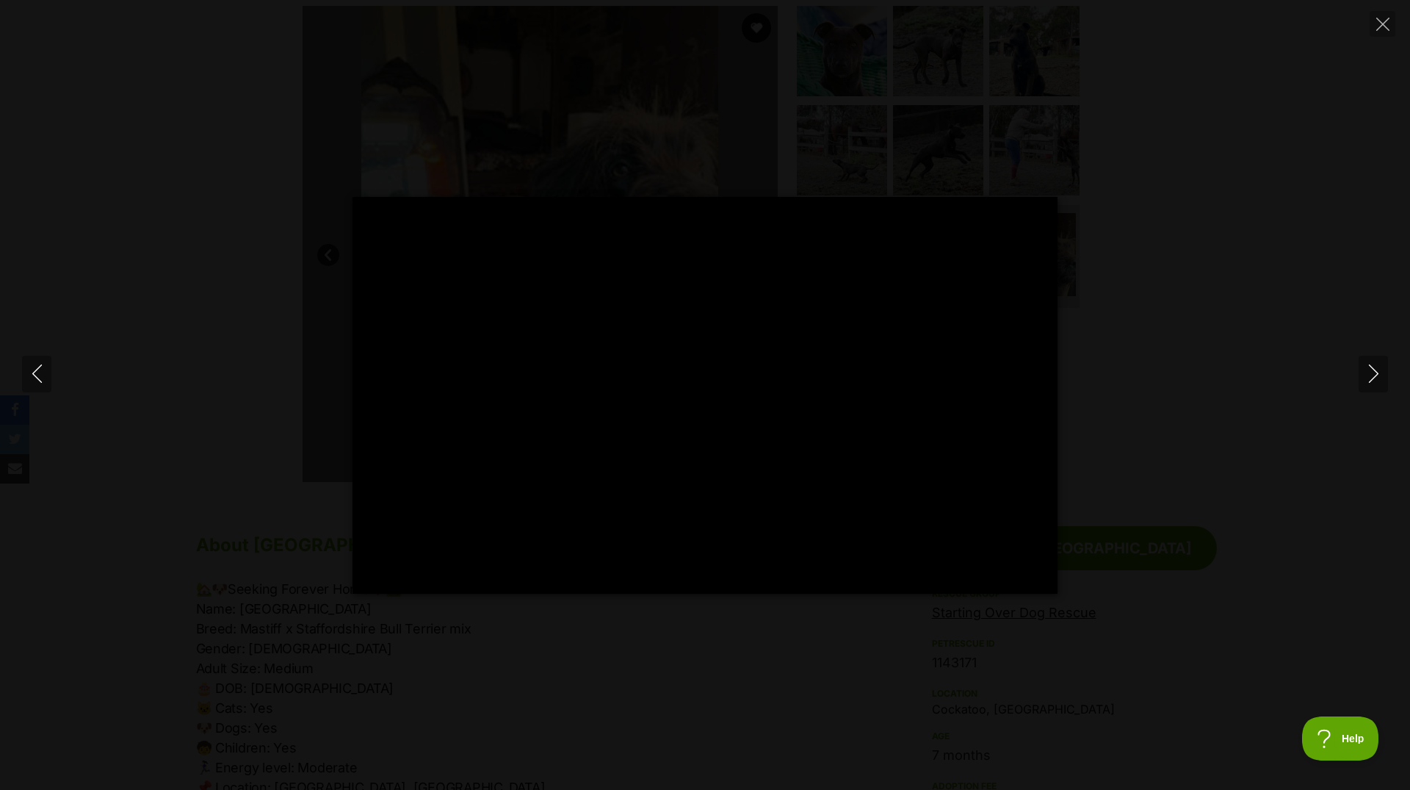
type input "100.00"
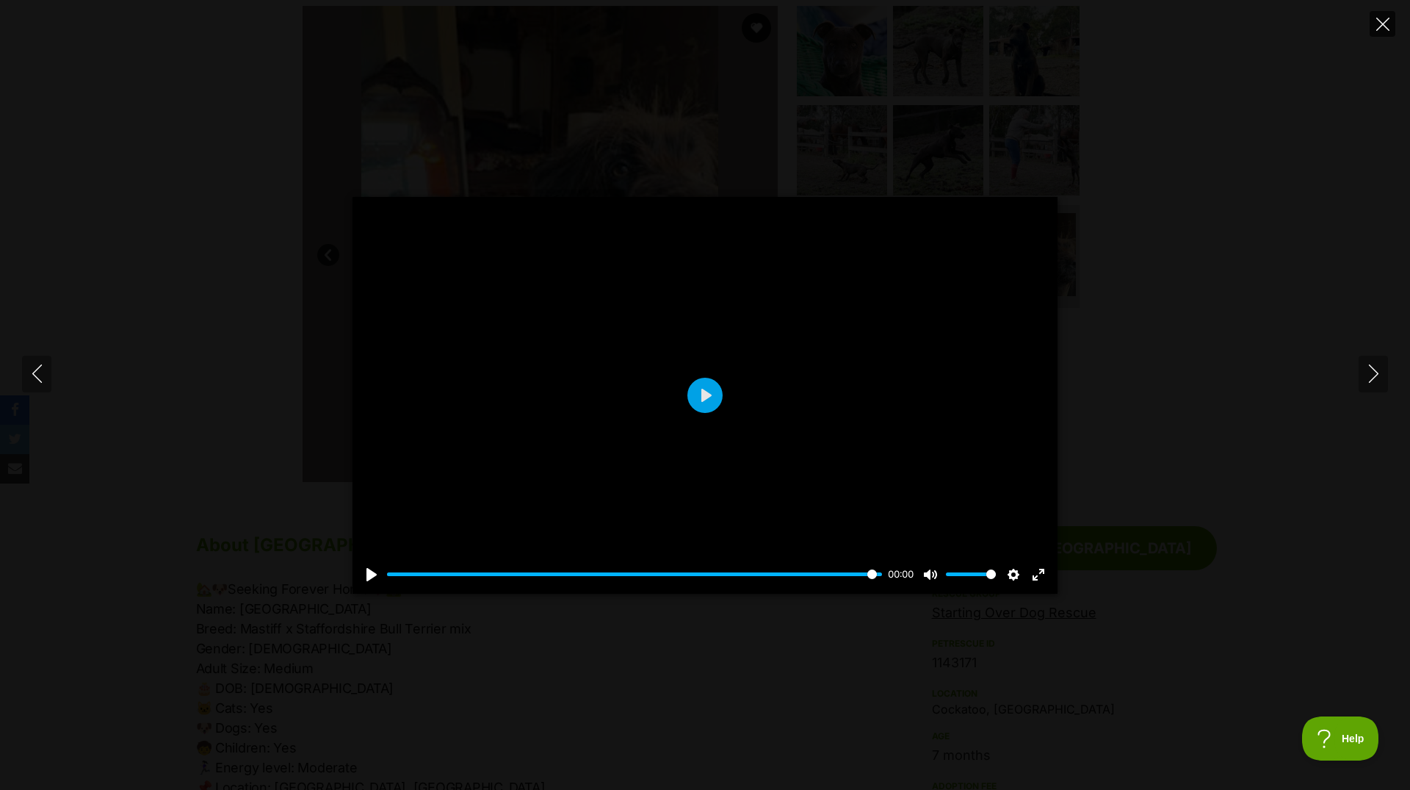
click at [1385, 27] on icon "Close" at bounding box center [1383, 24] width 13 height 13
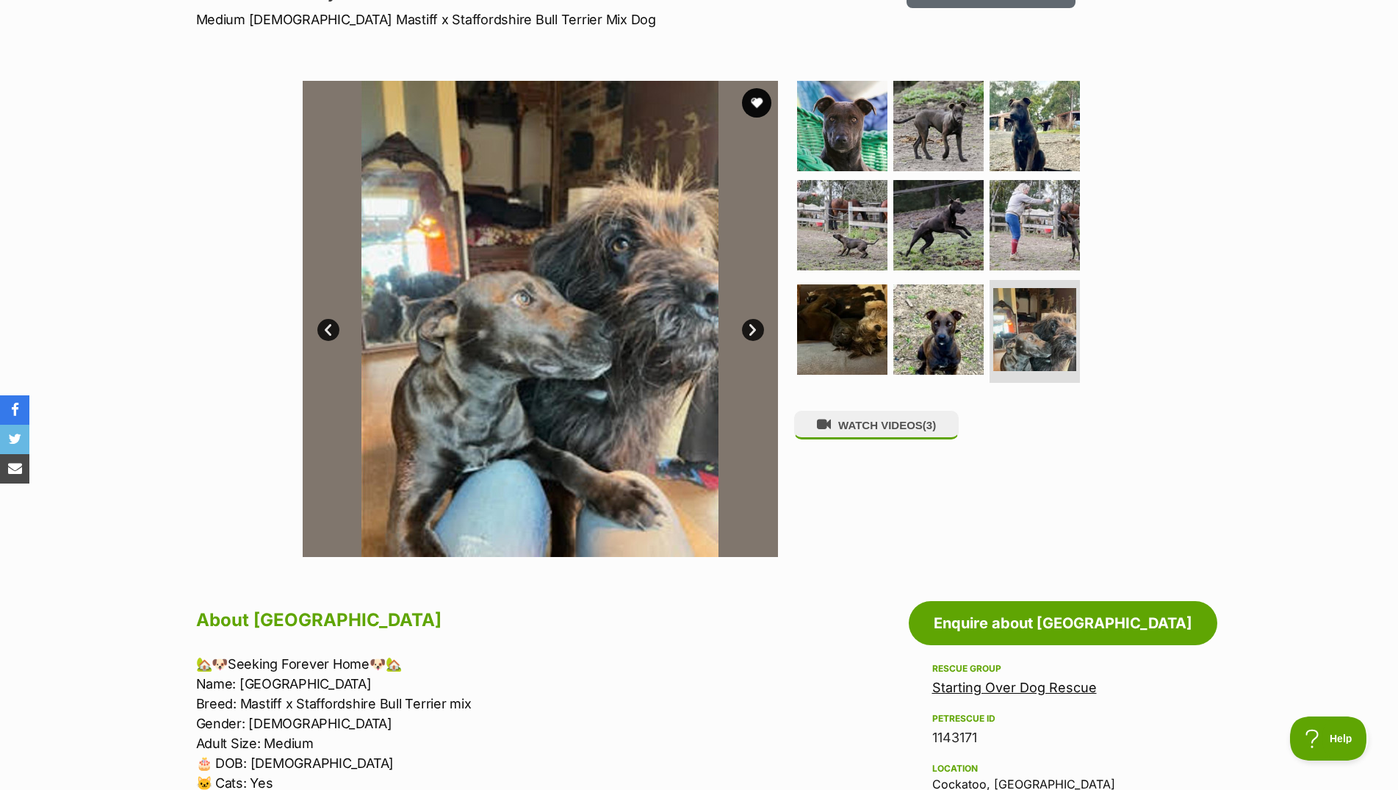
scroll to position [0, 0]
